Goal: Information Seeking & Learning: Learn about a topic

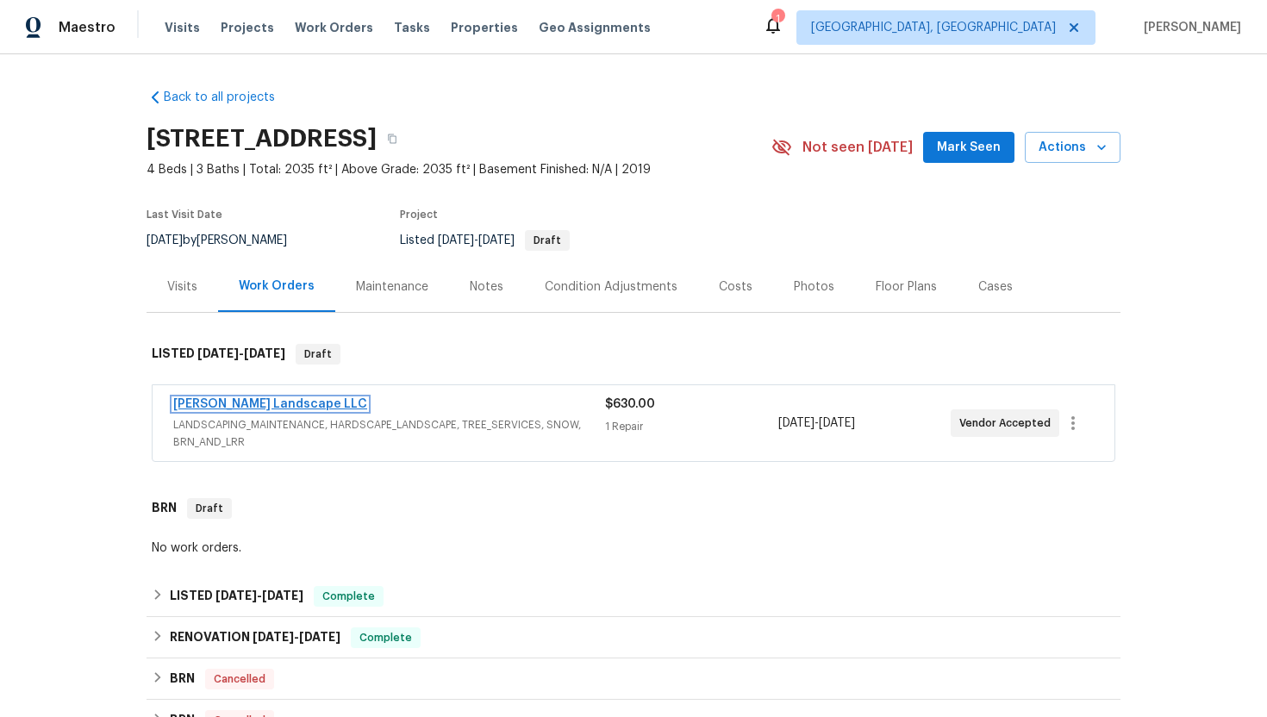
click at [234, 405] on link "Dalia Landscape LLC" at bounding box center [270, 404] width 194 height 12
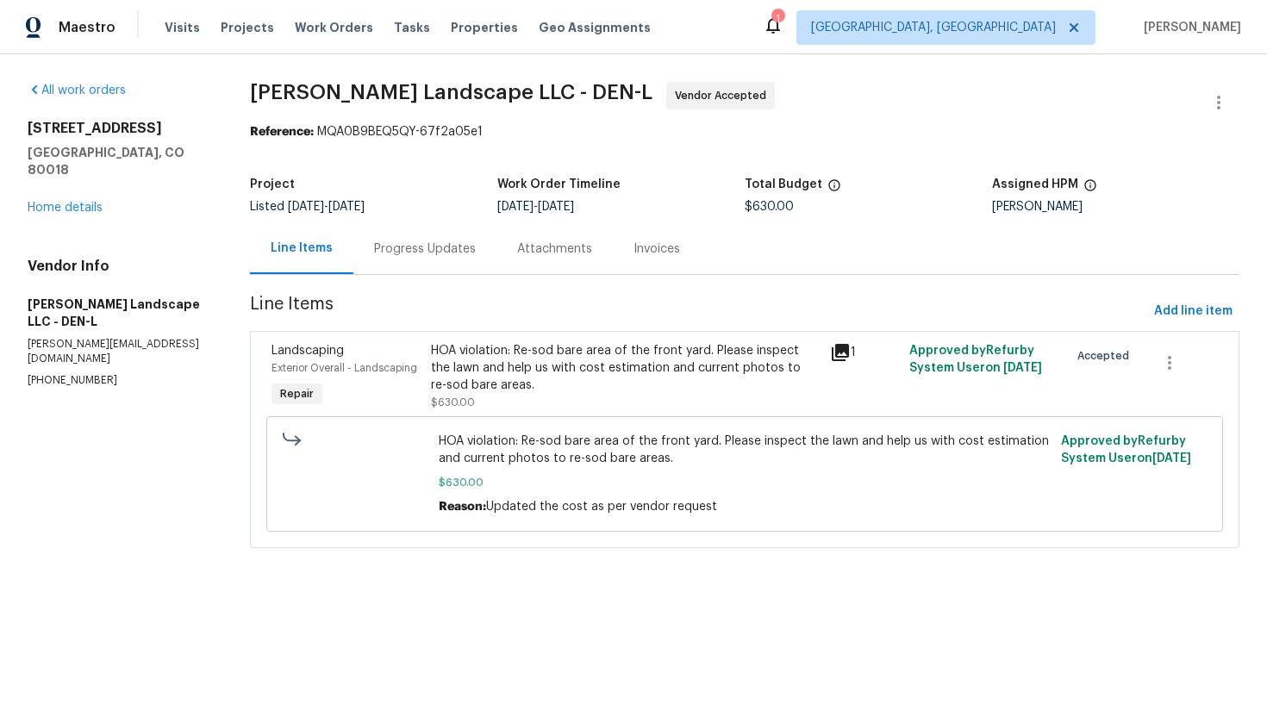
click at [78, 373] on p "(303) 500-2297" at bounding box center [118, 380] width 181 height 15
copy p "(303) 500-2297"
click at [57, 373] on p "(303) 500-2297" at bounding box center [118, 380] width 181 height 15
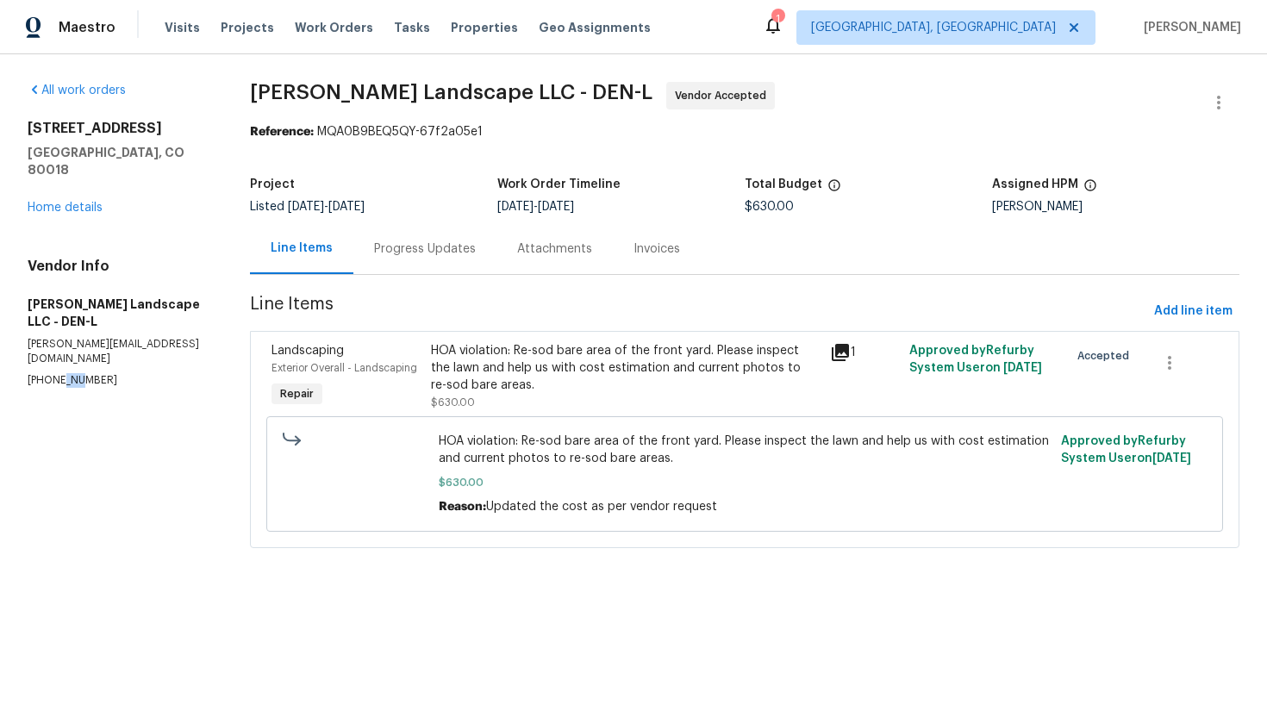
click at [57, 373] on p "(303) 500-2297" at bounding box center [118, 380] width 181 height 15
click at [87, 373] on p "(303) 500-2297" at bounding box center [118, 380] width 181 height 15
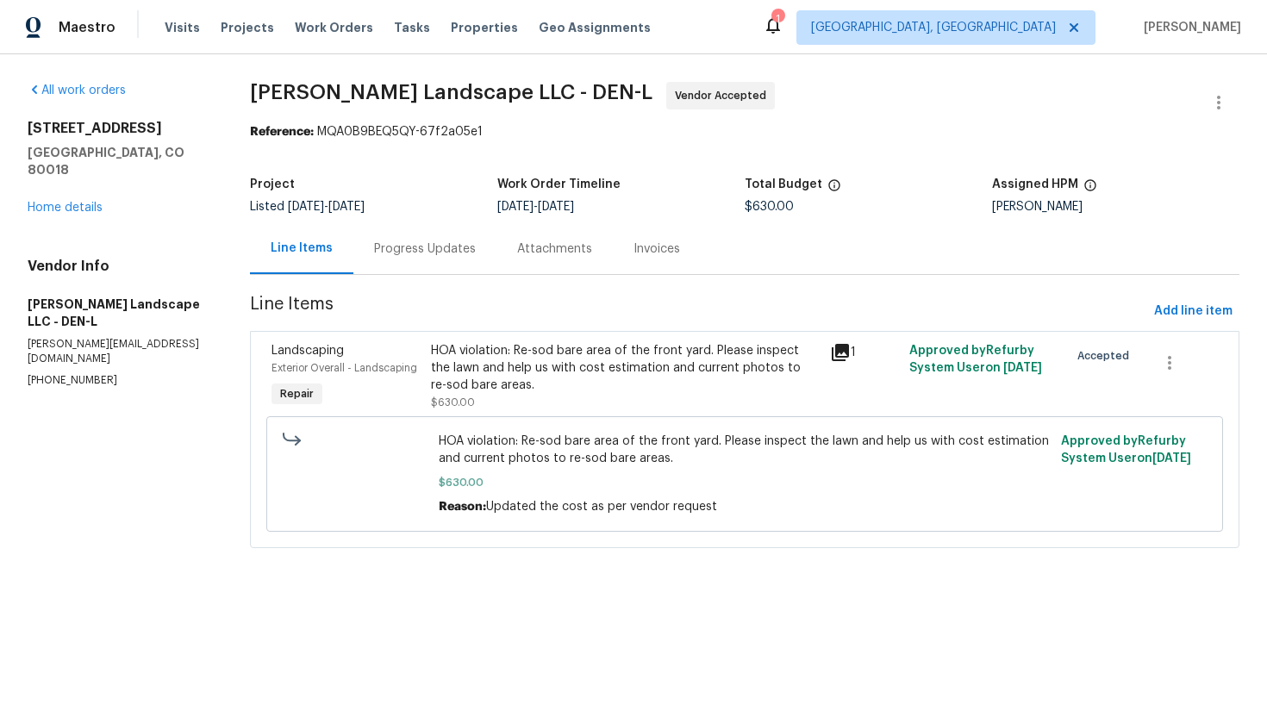
click at [392, 248] on div "Progress Updates" at bounding box center [425, 249] width 102 height 17
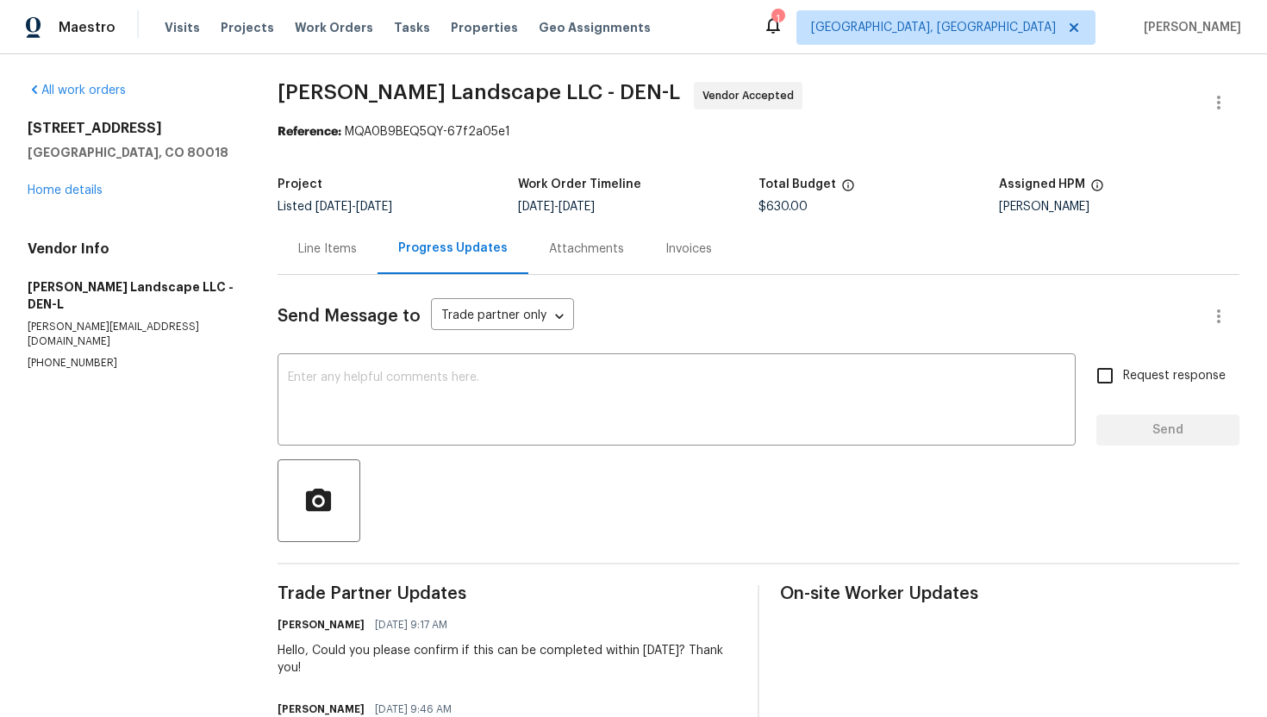
click at [327, 251] on div "Line Items" at bounding box center [327, 249] width 59 height 17
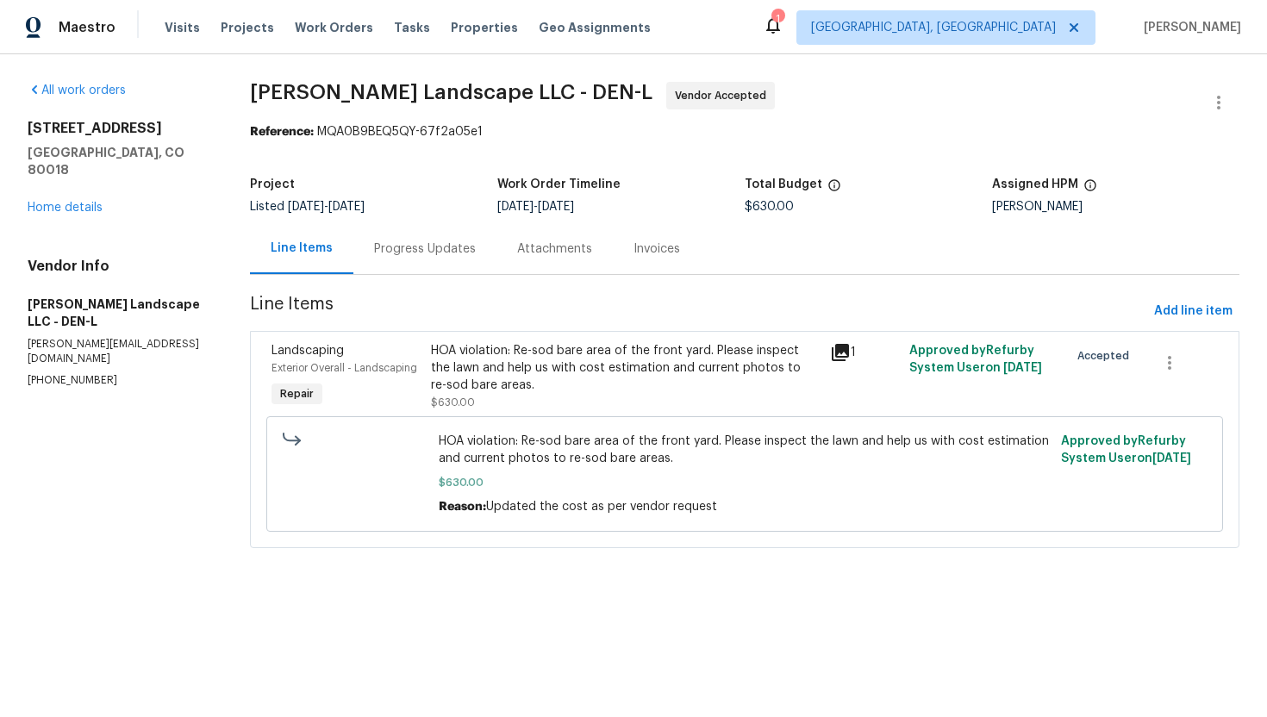
click at [400, 290] on section "Dalia Landscape LLC - DEN-L Vendor Accepted Reference: MQA0B9BEQ5QY-67f2a05e1 P…" at bounding box center [745, 325] width 990 height 487
click at [455, 377] on div "HOA violation: Re-sod bare area of the front yard. Please inspect the lawn and …" at bounding box center [625, 368] width 388 height 52
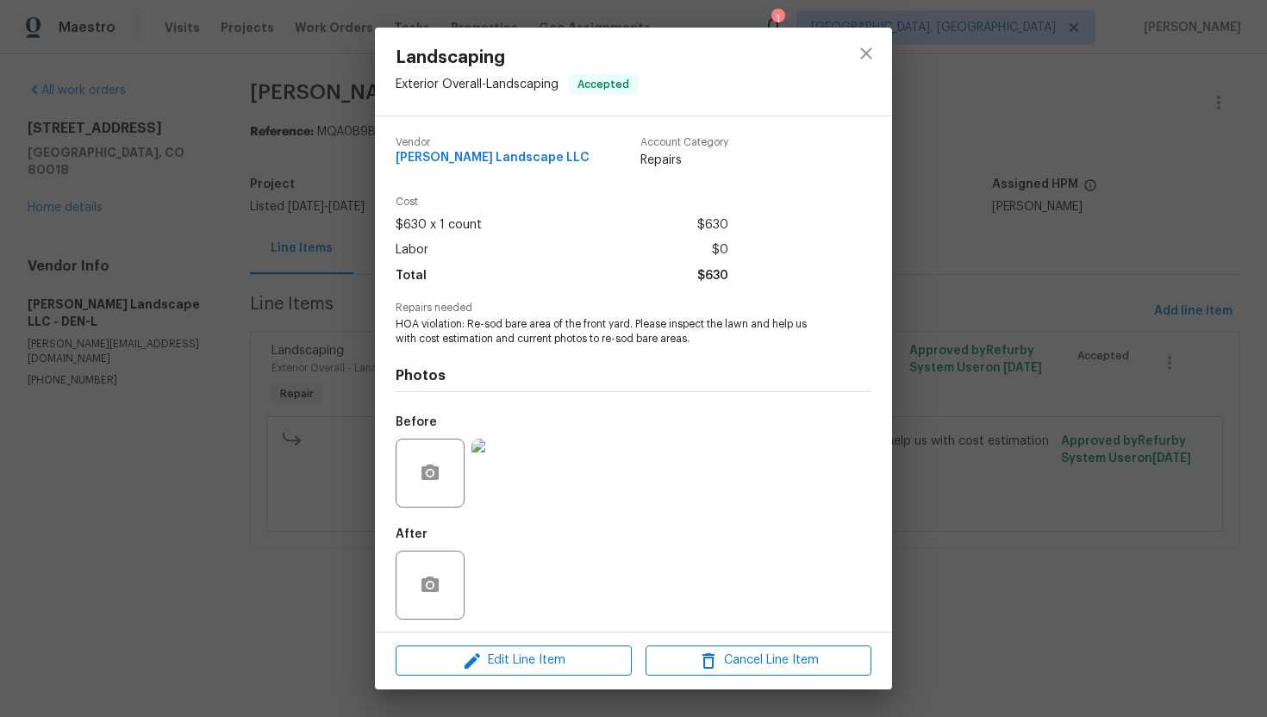
scroll to position [5, 0]
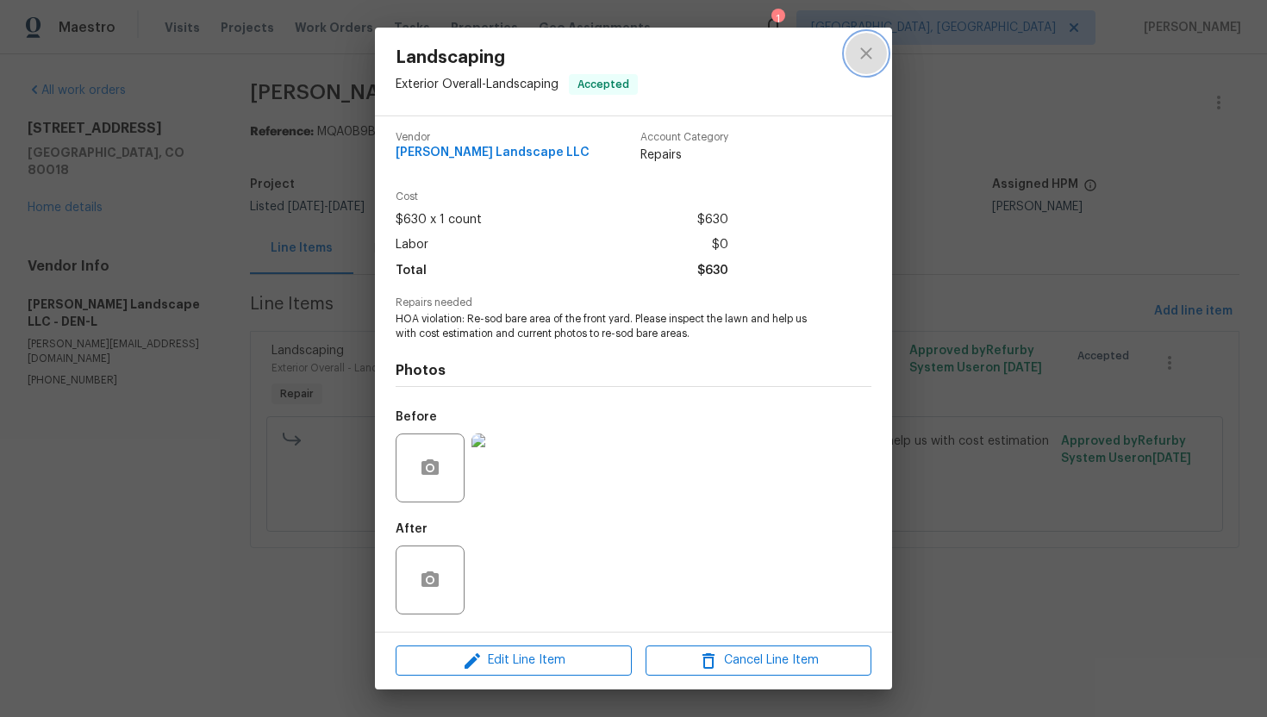
click at [862, 51] on icon "close" at bounding box center [866, 53] width 21 height 21
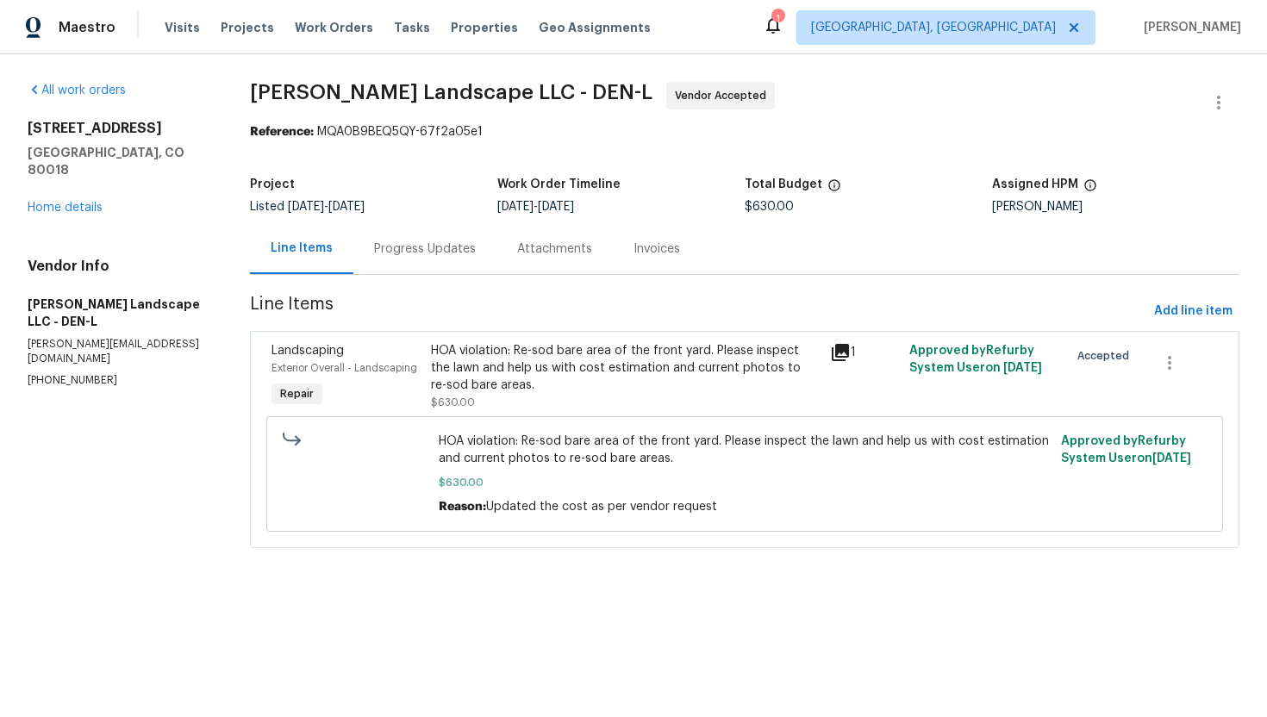
click at [531, 374] on div "HOA violation: Re-sod bare area of the front yard. Please inspect the lawn and …" at bounding box center [625, 368] width 388 height 52
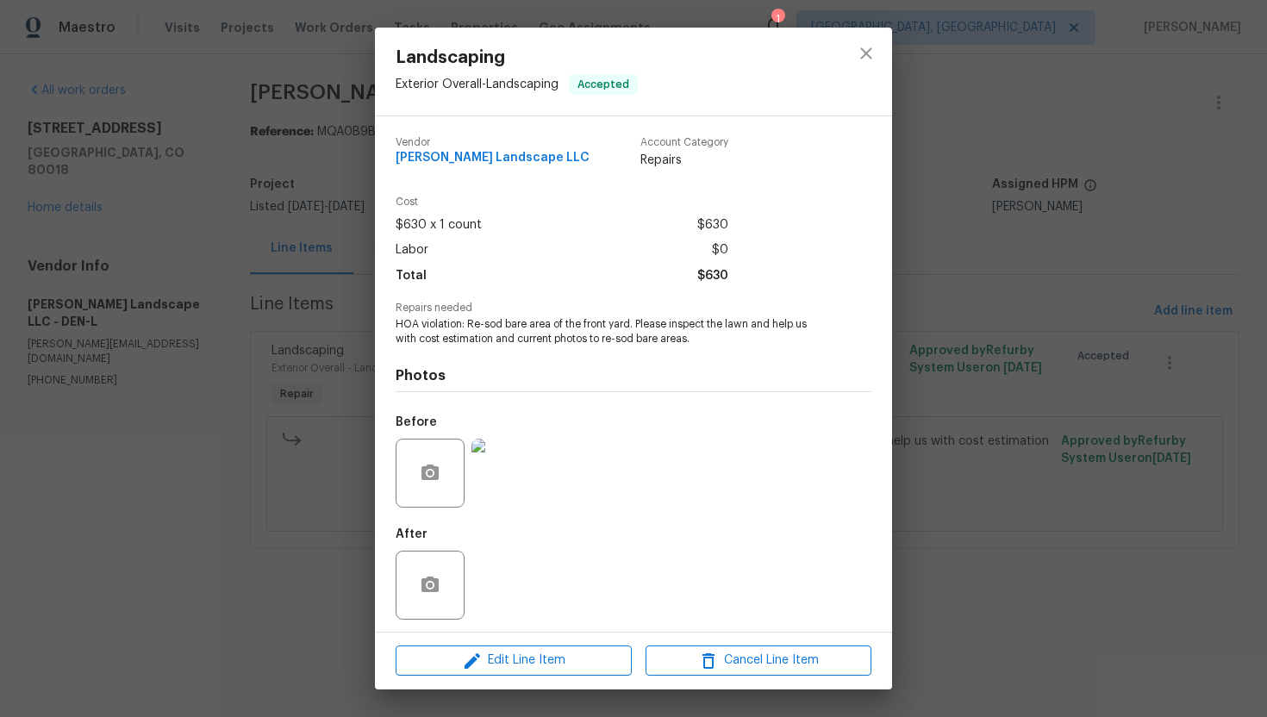
scroll to position [5, 0]
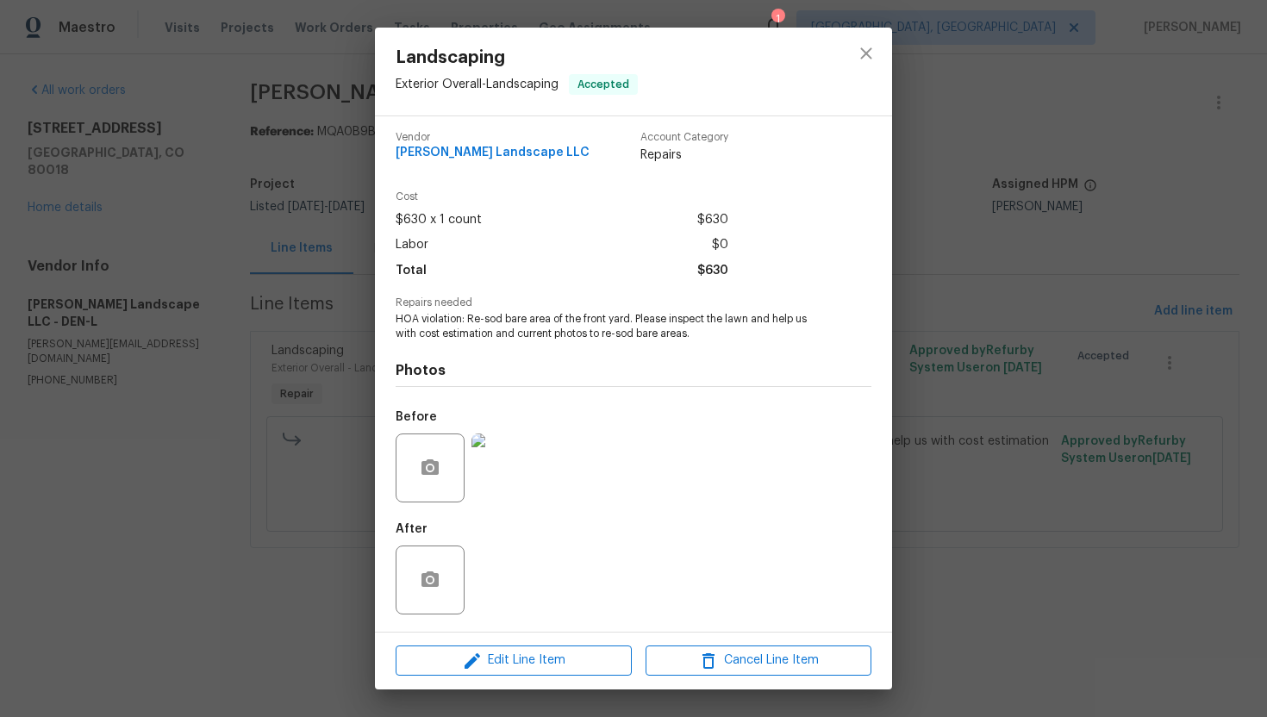
click at [982, 210] on div "Landscaping Exterior Overall - Landscaping Accepted Vendor Dalia Landscape LLC …" at bounding box center [633, 358] width 1267 height 717
